Goal: Task Accomplishment & Management: Manage account settings

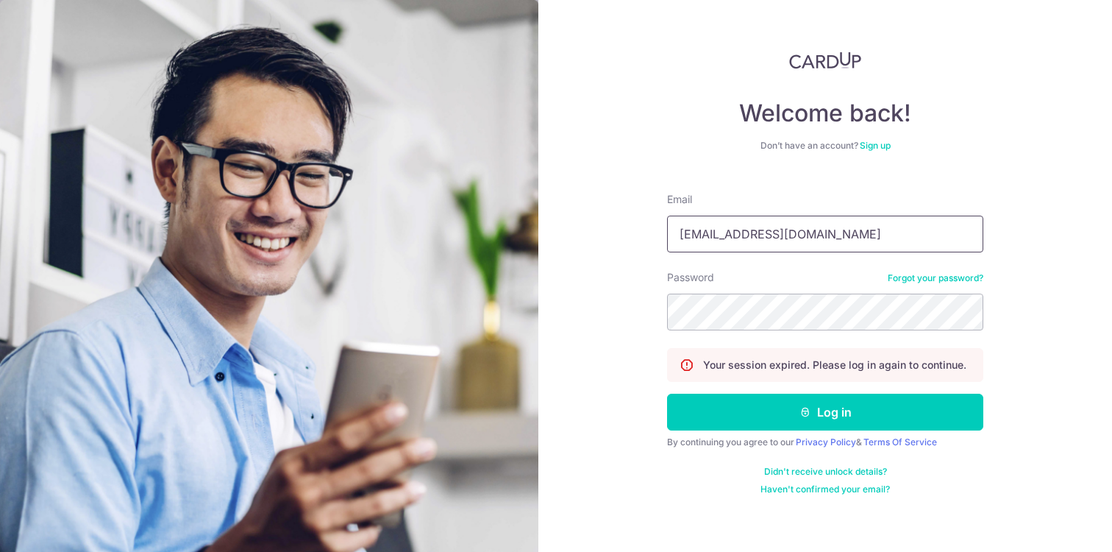
click at [880, 230] on input "[EMAIL_ADDRESS][DOMAIN_NAME]" at bounding box center [825, 233] width 316 height 37
type input "[EMAIL_ADDRESS][DOMAIN_NAME]"
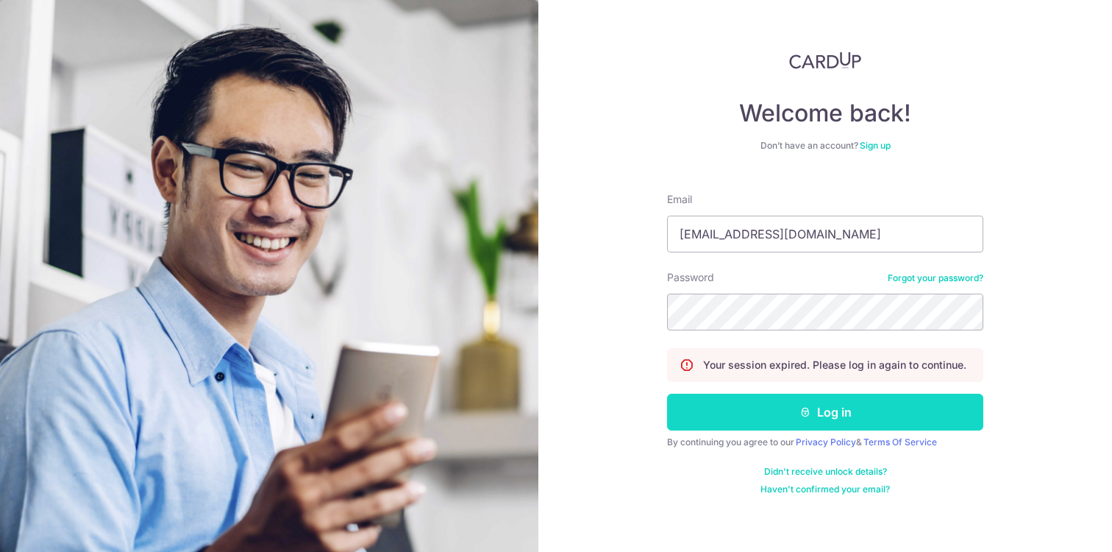
click at [804, 401] on button "Log in" at bounding box center [825, 411] width 316 height 37
